Goal: Task Accomplishment & Management: Complete application form

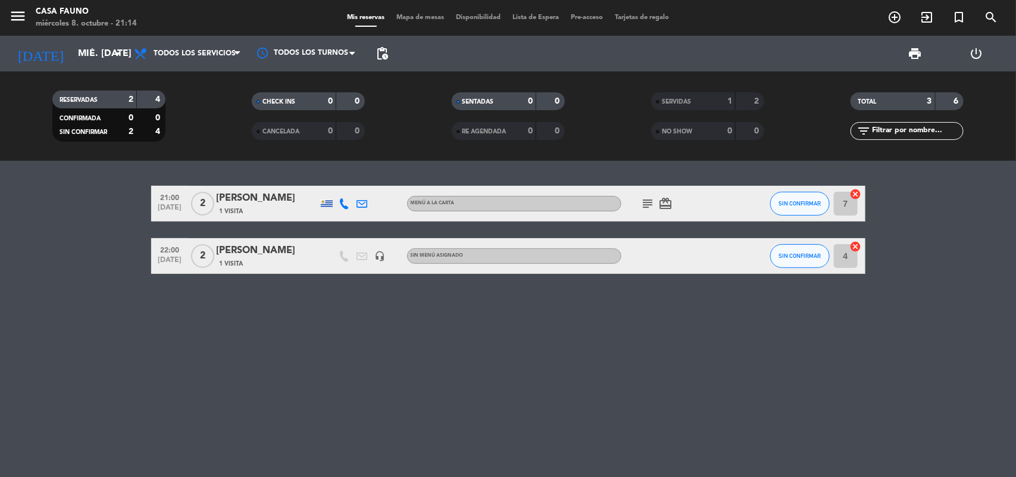
click at [643, 200] on icon "subject" at bounding box center [648, 204] width 14 height 14
click at [895, 24] on icon "add_circle_outline" at bounding box center [895, 17] width 14 height 14
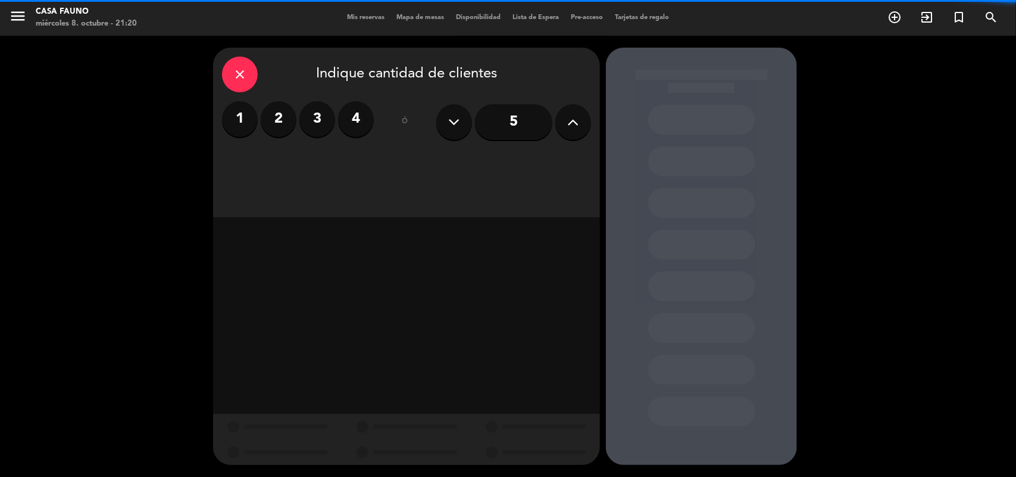
click at [284, 120] on label "2" at bounding box center [279, 119] width 36 height 36
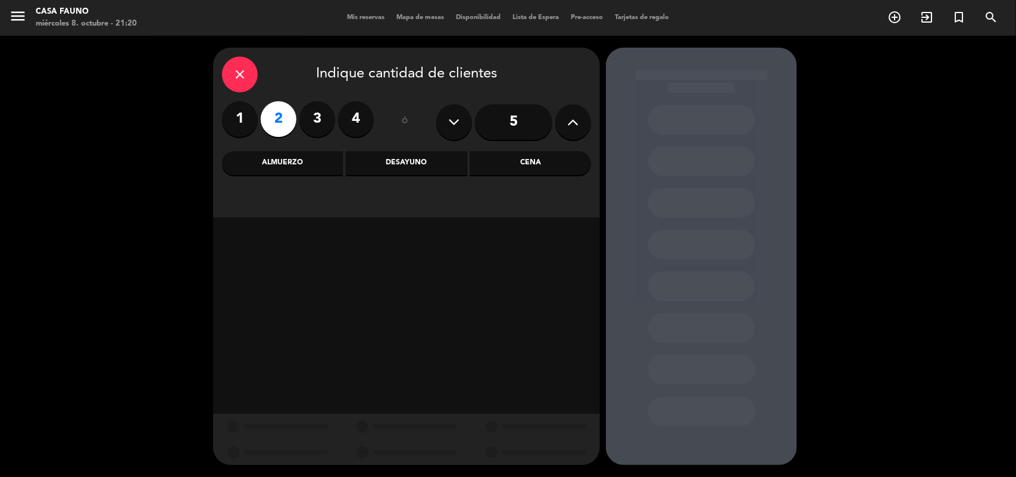
click at [538, 166] on div "Cena" at bounding box center [530, 163] width 121 height 24
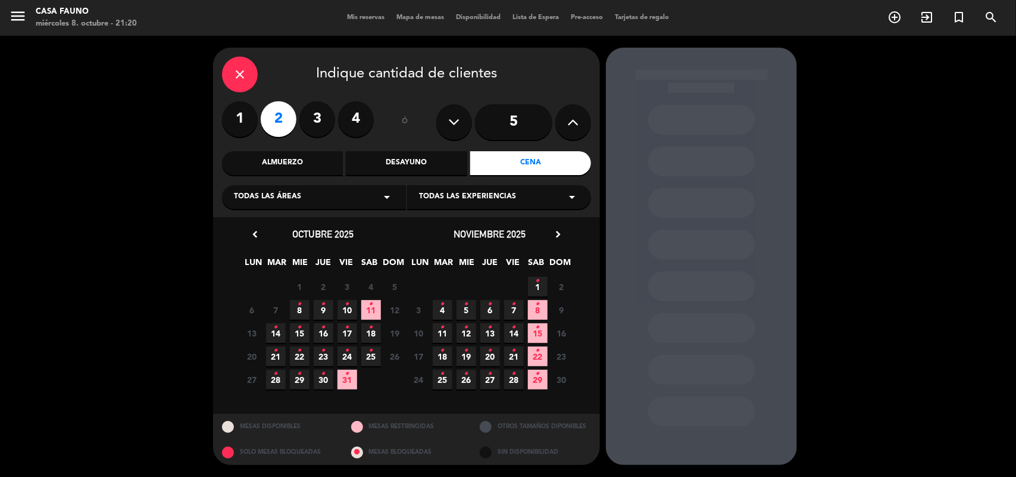
click at [300, 307] on icon "•" at bounding box center [300, 304] width 4 height 19
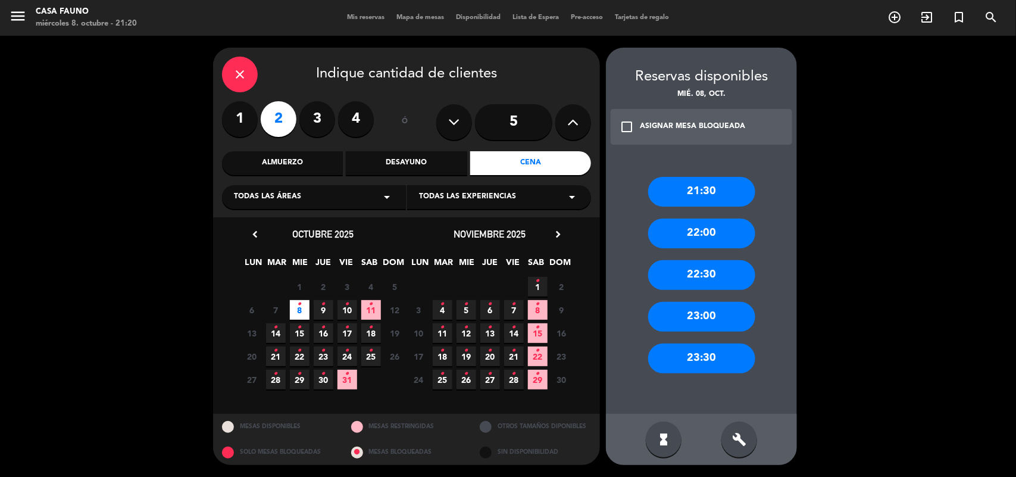
click at [707, 273] on div "22:30" at bounding box center [701, 275] width 107 height 30
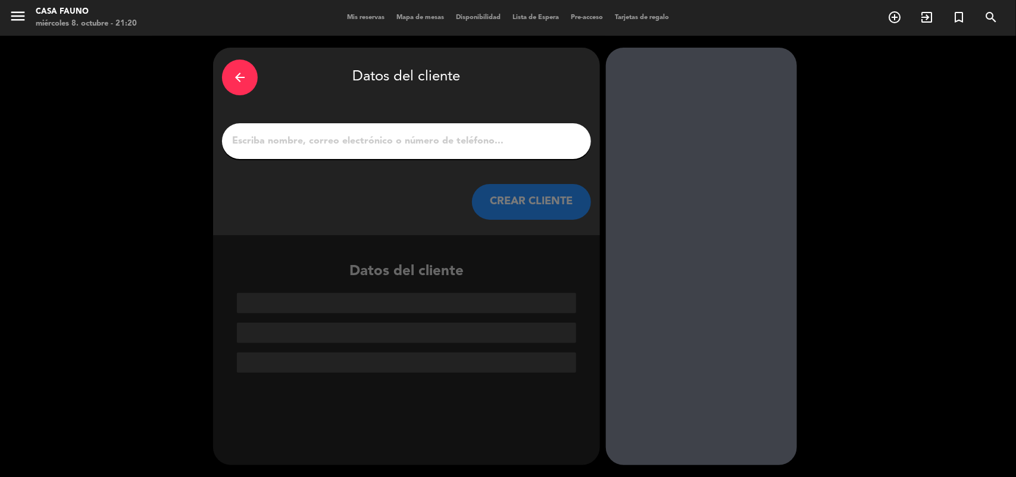
click at [292, 141] on input "1" at bounding box center [406, 141] width 351 height 17
paste input "[PERSON_NAME]"
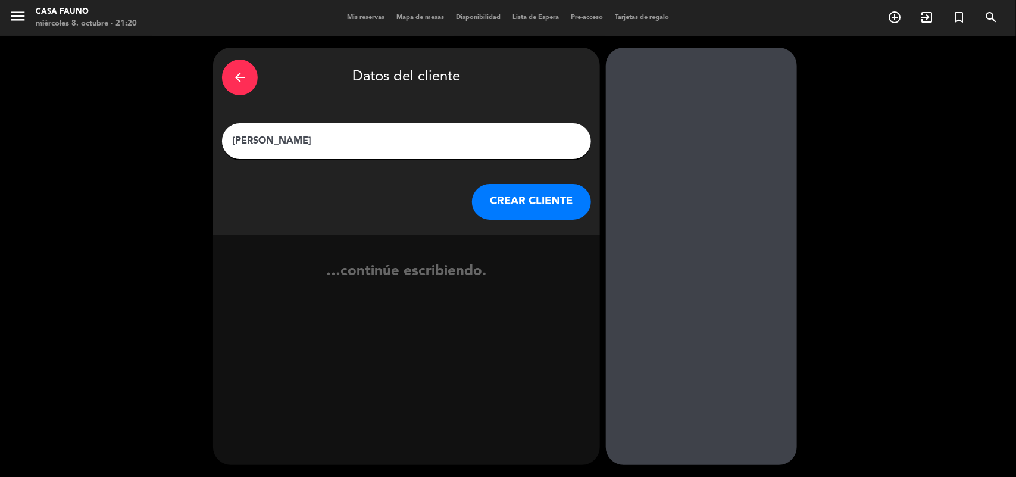
type input "[PERSON_NAME]"
click at [518, 206] on button "CREAR CLIENTE" at bounding box center [531, 202] width 119 height 36
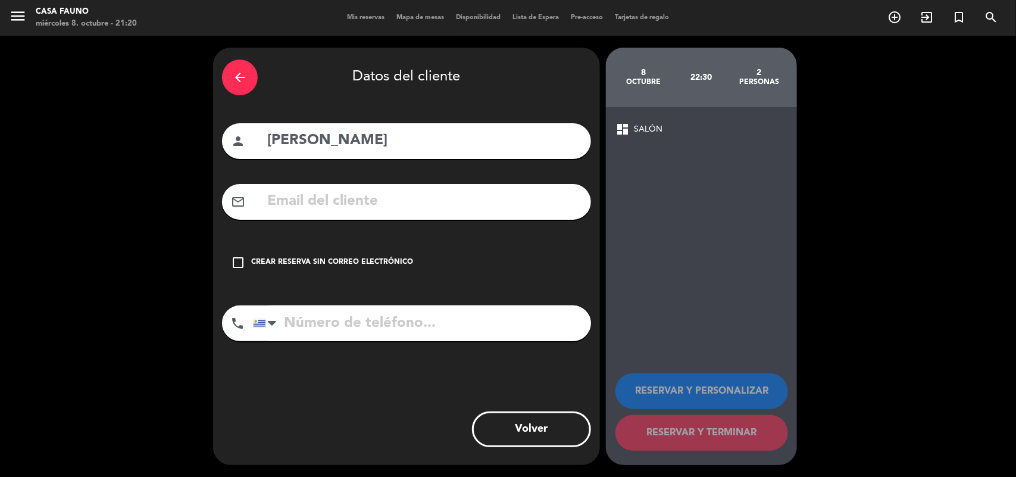
drag, startPoint x: 242, startPoint y: 257, endPoint x: 263, endPoint y: 224, distance: 38.3
click at [246, 250] on div "check_box_outline_blank Crear reserva sin correo electrónico" at bounding box center [406, 263] width 369 height 36
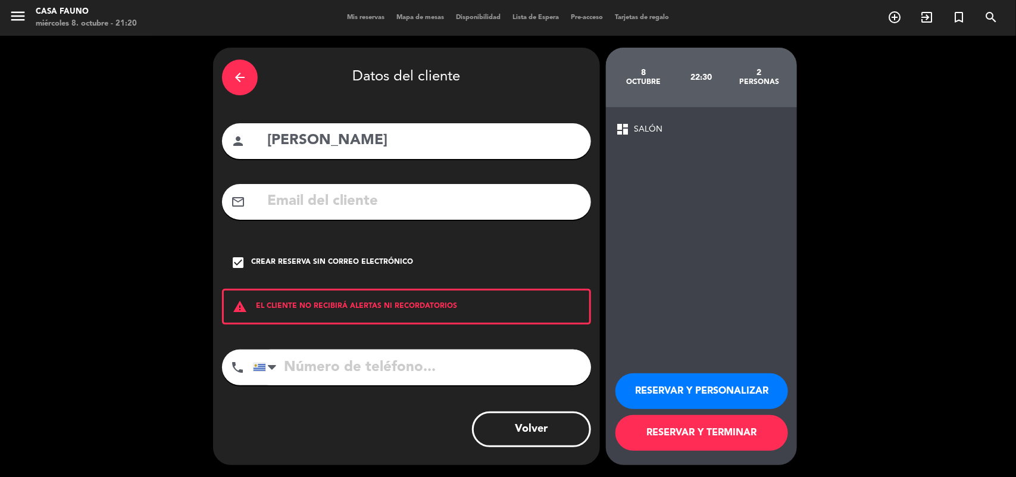
click at [308, 364] on input "tel" at bounding box center [422, 368] width 338 height 36
paste input "093760935"
type input "093760935"
click at [683, 392] on button "RESERVAR Y PERSONALIZAR" at bounding box center [702, 391] width 173 height 36
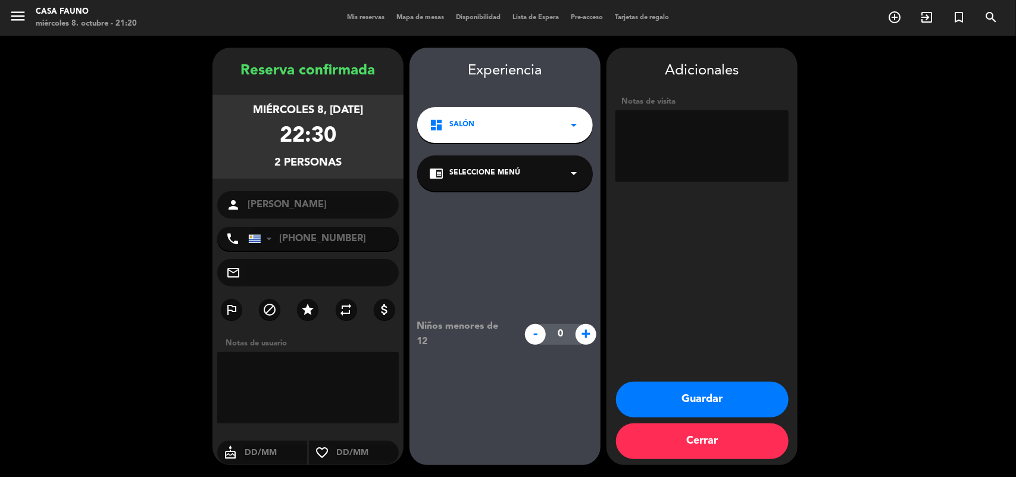
click at [665, 182] on div "Notas de visita" at bounding box center [702, 140] width 173 height 91
click at [676, 161] on textarea at bounding box center [702, 145] width 173 height 71
type textarea "Bigbox Gourmet"
click at [728, 403] on button "Guardar" at bounding box center [702, 400] width 173 height 36
